Goal: Transaction & Acquisition: Purchase product/service

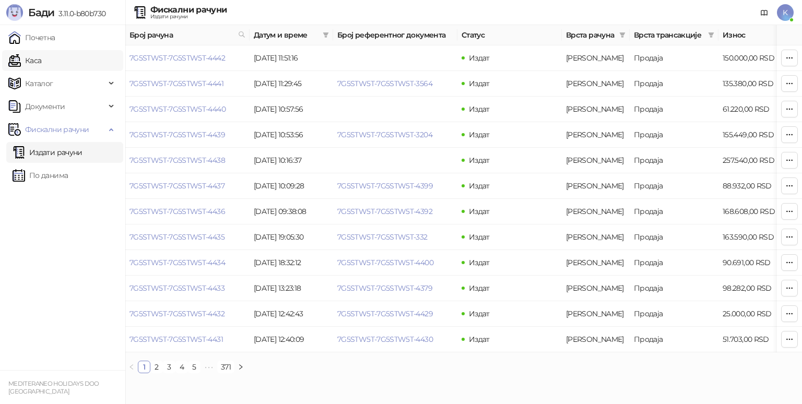
click at [41, 60] on link "Каса" at bounding box center [24, 60] width 33 height 21
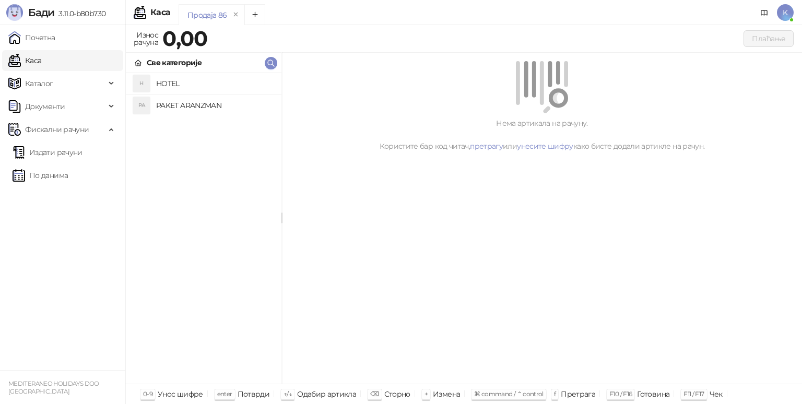
click at [217, 95] on li "PA PAKET ARANZMAN" at bounding box center [204, 104] width 156 height 21
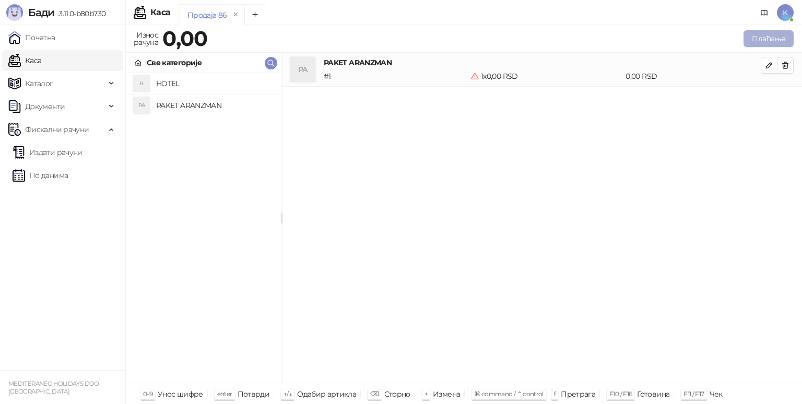
click at [764, 39] on button "Плаћање" at bounding box center [768, 38] width 50 height 17
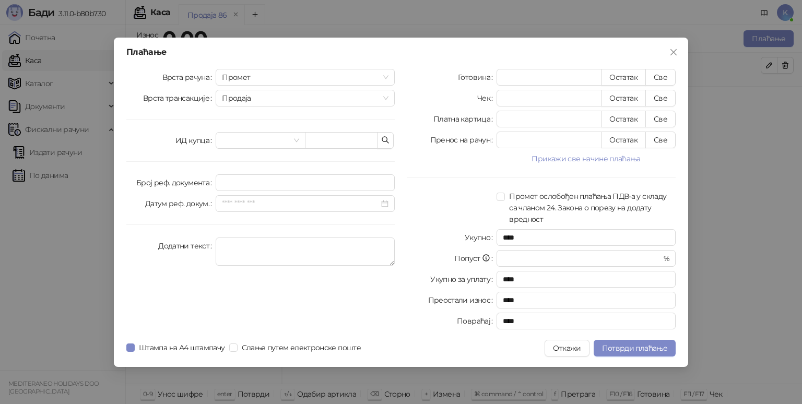
drag, startPoint x: 281, startPoint y: 75, endPoint x: 275, endPoint y: 86, distance: 12.2
click at [280, 75] on span "Промет" at bounding box center [305, 77] width 167 height 16
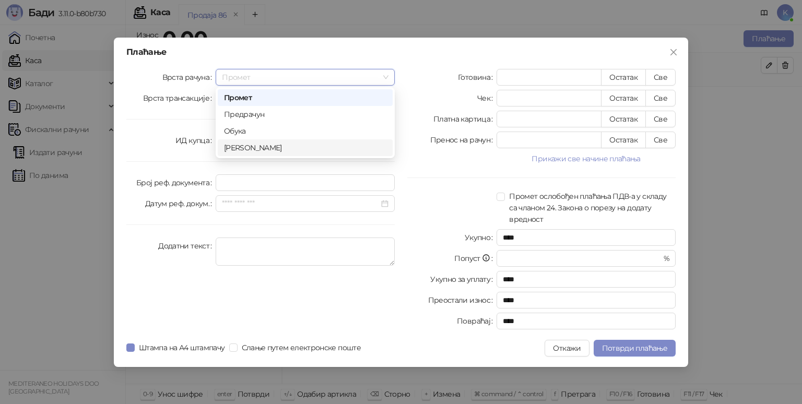
click at [234, 148] on div "[PERSON_NAME]" at bounding box center [305, 147] width 162 height 11
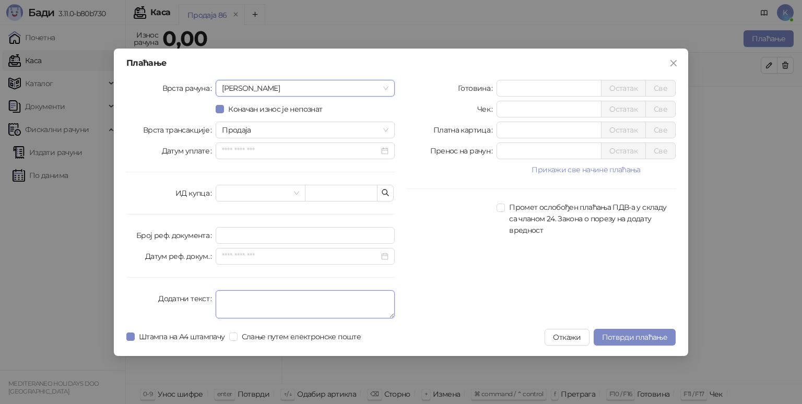
click at [252, 303] on textarea "Додатни текст" at bounding box center [305, 304] width 179 height 28
type textarea "*********"
click at [545, 91] on input "*" at bounding box center [549, 88] width 104 height 16
type input "*****"
click at [616, 333] on span "Потврди плаћање" at bounding box center [634, 337] width 65 height 9
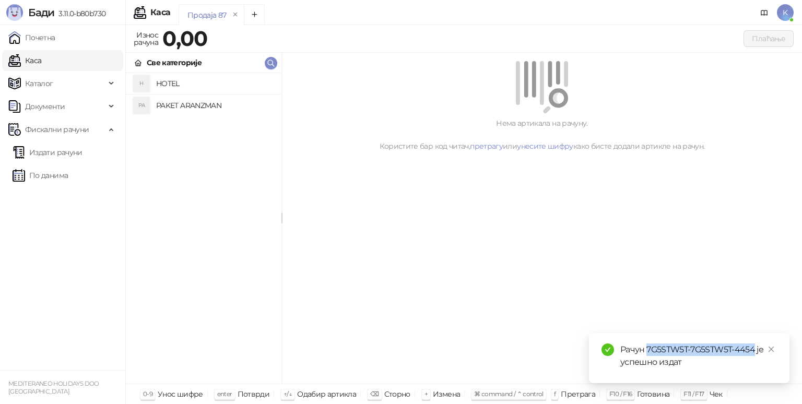
drag, startPoint x: 647, startPoint y: 349, endPoint x: 753, endPoint y: 350, distance: 106.0
click at [753, 350] on div "Рачун 7G5STW5T-7G5STW5T-4454 је успешно издат" at bounding box center [698, 356] width 157 height 25
copy div "7G5STW5T-7G5STW5T-4454"
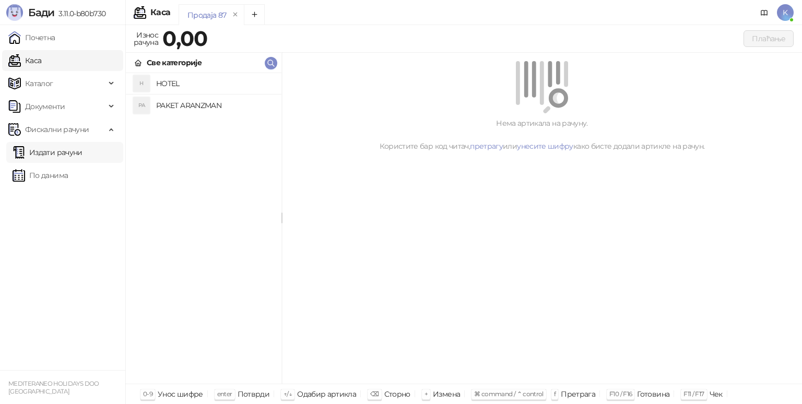
click at [45, 146] on link "Издати рачуни" at bounding box center [48, 152] width 70 height 21
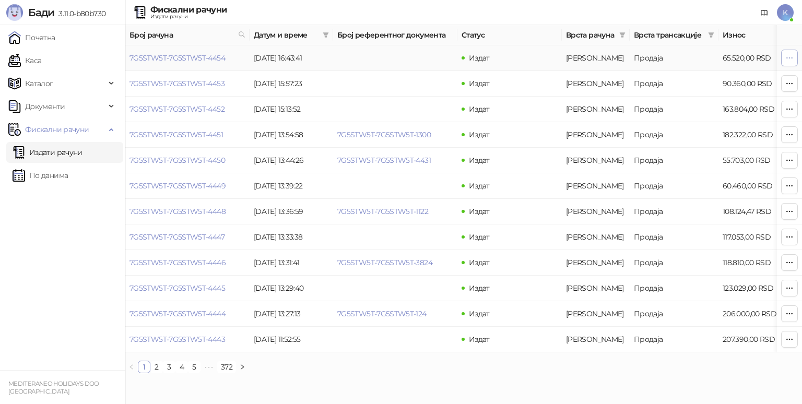
click at [791, 58] on icon "button" at bounding box center [789, 58] width 8 height 8
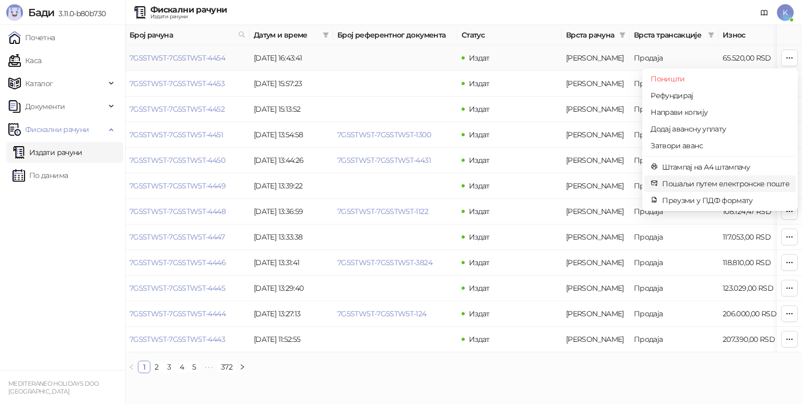
click at [717, 186] on span "Пошаљи путем електронске поште" at bounding box center [725, 183] width 127 height 11
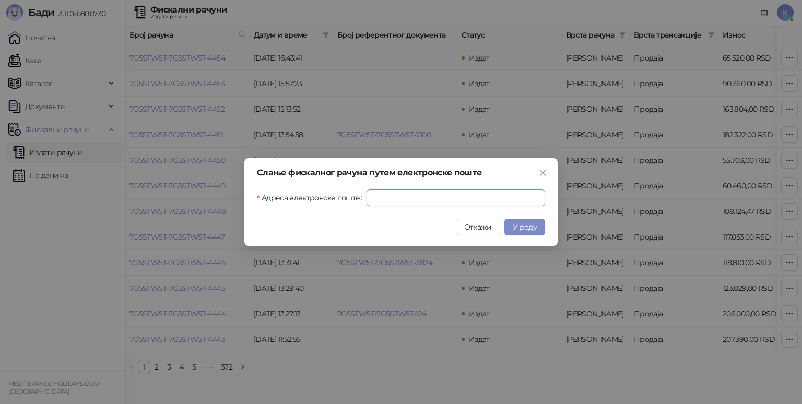
click at [445, 199] on input "Адреса електронске поште" at bounding box center [456, 198] width 179 height 17
paste input "**********"
type input "**********"
click at [532, 226] on span "У реду" at bounding box center [525, 226] width 24 height 9
